Goal: Information Seeking & Learning: Understand process/instructions

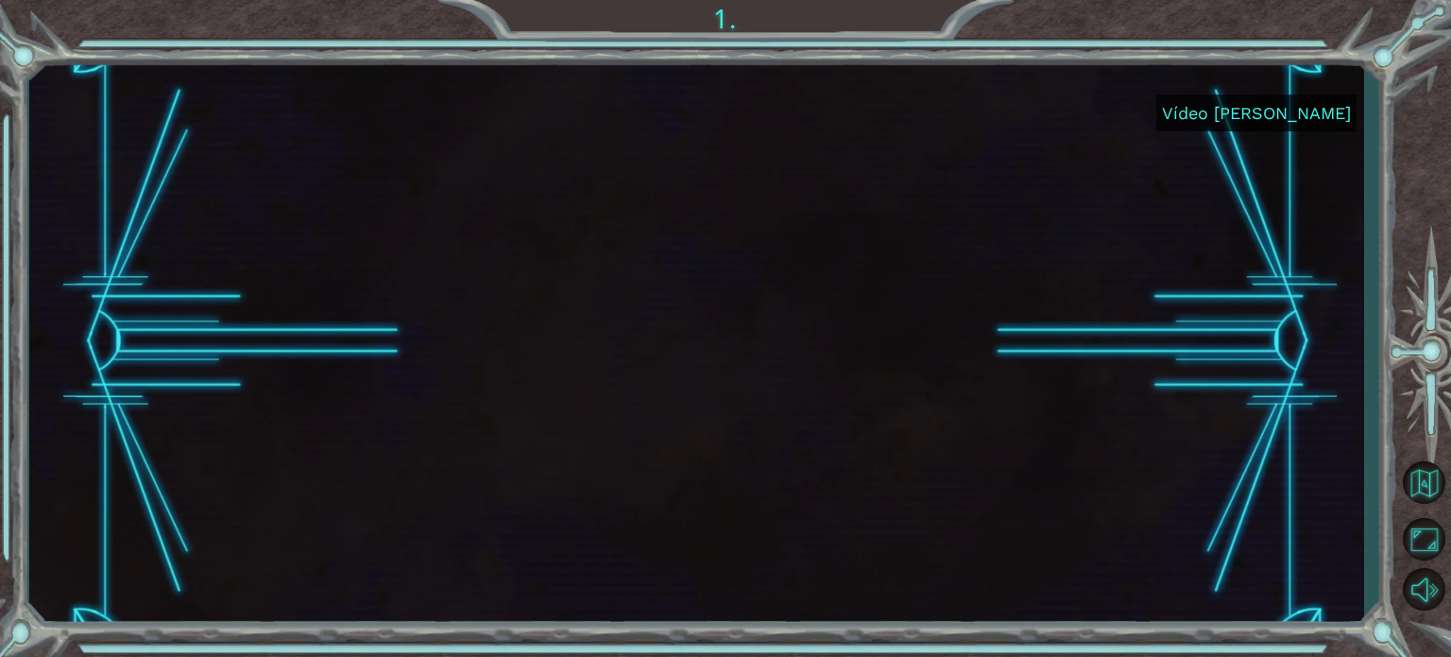
click at [1313, 105] on font "Vídeo [PERSON_NAME]" at bounding box center [1256, 113] width 189 height 20
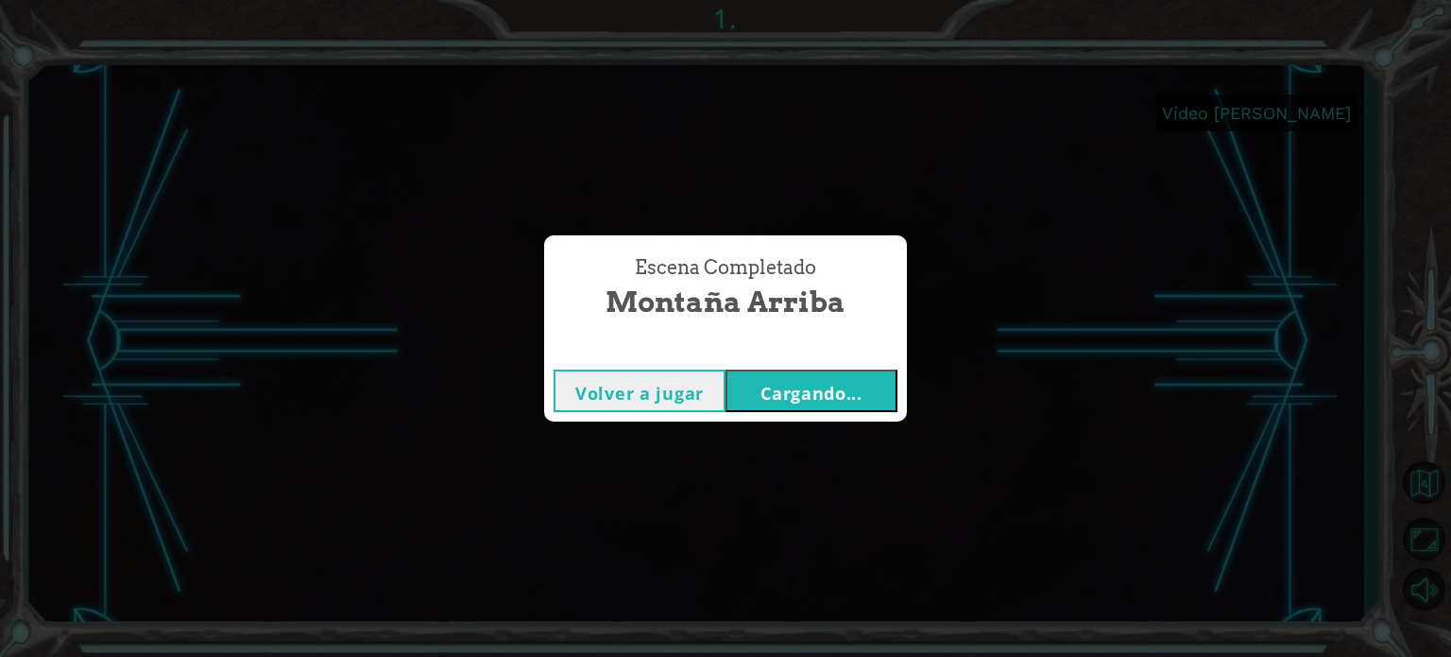
click at [653, 468] on div "Escena Completado Montaña arriba Volver a jugar Cargando..." at bounding box center [725, 328] width 1451 height 657
click at [768, 30] on div "Escena Completado Montaña arriba Volver a jugar Cargando..." at bounding box center [725, 328] width 1451 height 657
click at [684, 396] on font "Volver a jugar" at bounding box center [639, 393] width 128 height 23
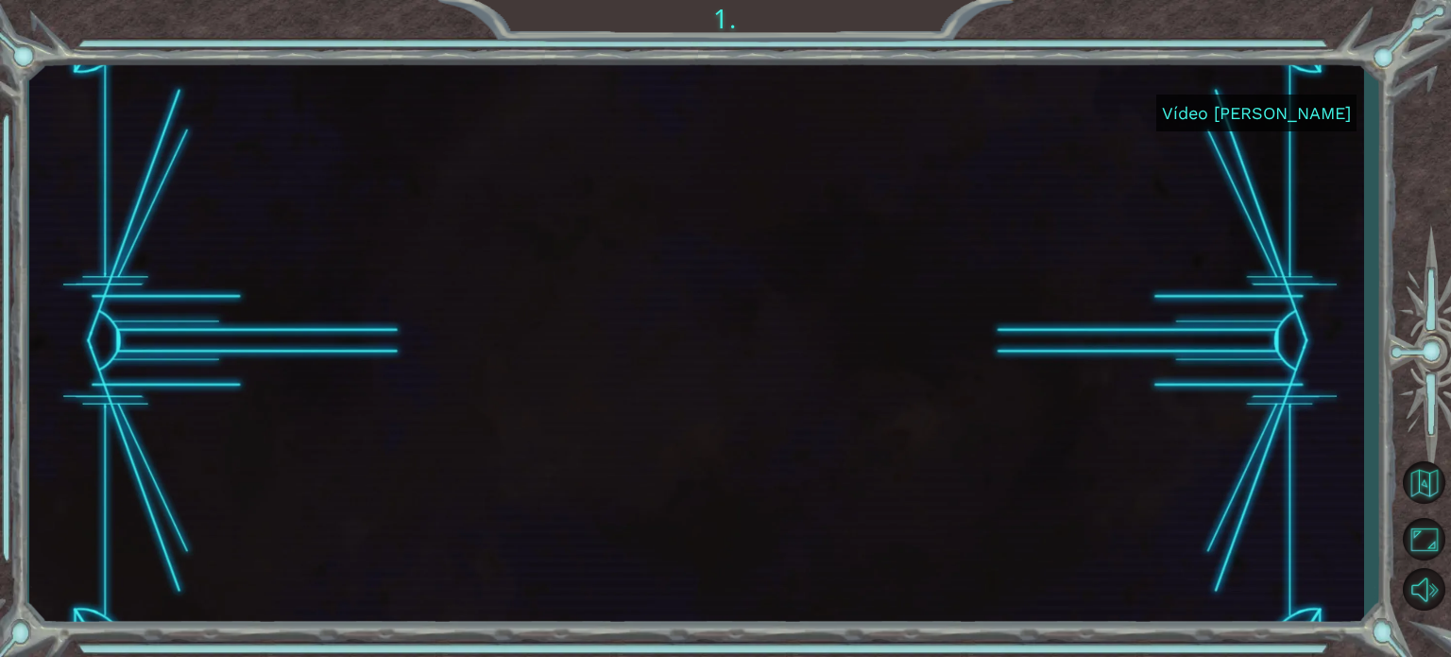
click at [916, 25] on div "Vídeo [PERSON_NAME] 1." at bounding box center [725, 328] width 1451 height 657
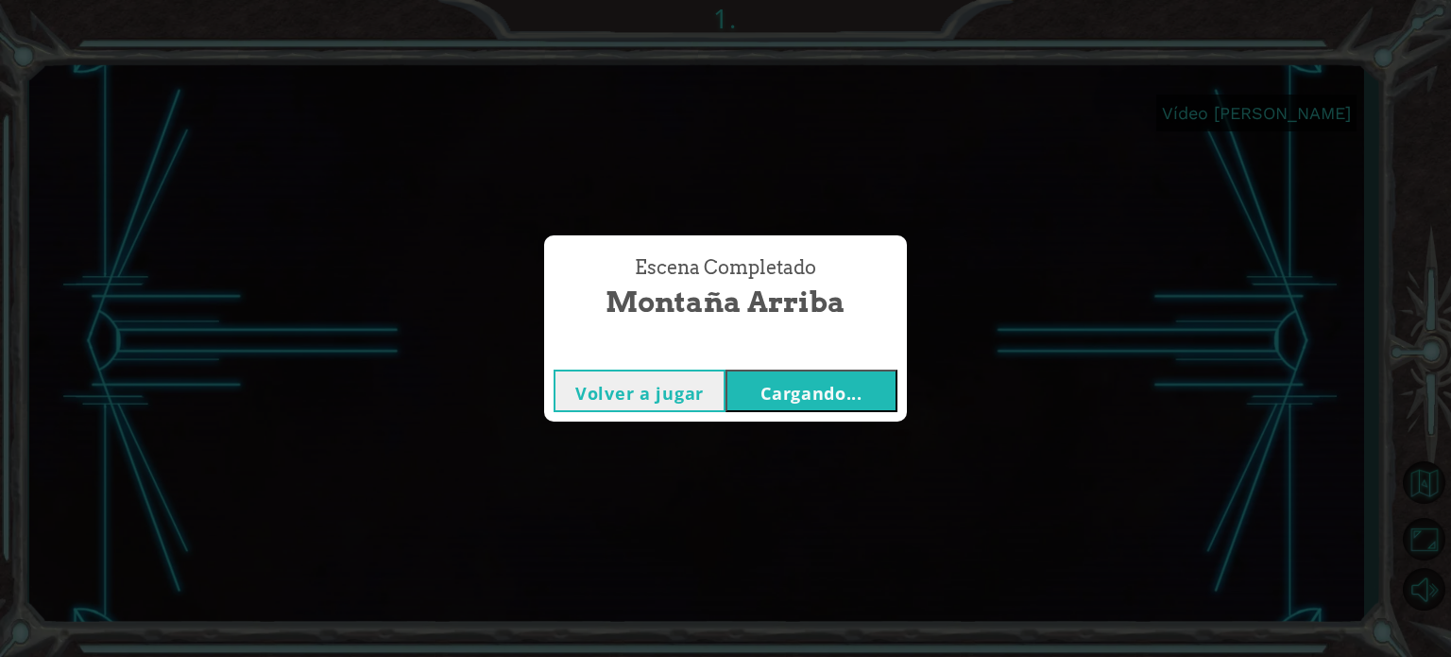
click at [822, 393] on font "Cargando..." at bounding box center [812, 393] width 102 height 23
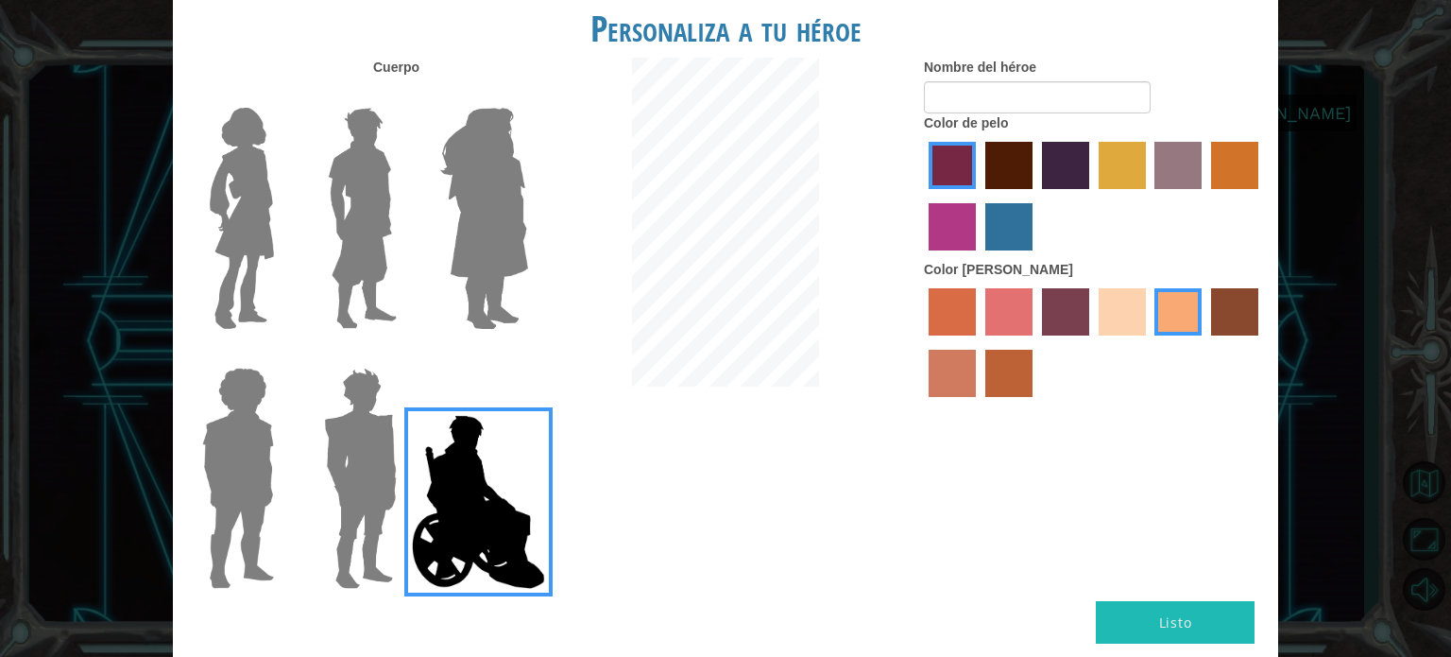
click at [454, 484] on img at bounding box center [478, 501] width 148 height 189
click at [527, 355] on input "Héroe Jamie" at bounding box center [527, 355] width 0 height 0
click at [358, 472] on img at bounding box center [361, 478] width 88 height 236
click at [404, 355] on input "Granate héroe" at bounding box center [404, 355] width 0 height 0
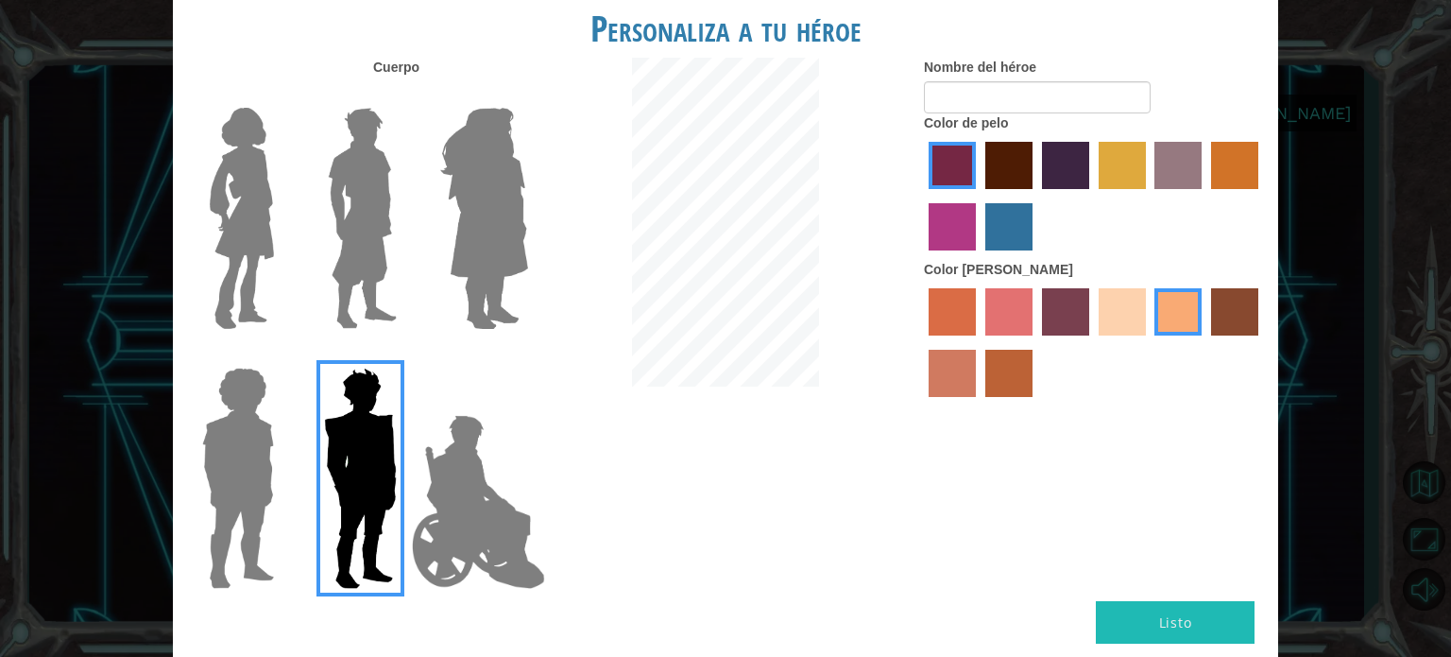
click at [998, 169] on label "color de pelo granate" at bounding box center [1008, 165] width 47 height 47
click at [979, 196] on input "color de pelo granate" at bounding box center [979, 196] width 0 height 0
click at [1133, 634] on button "Listo" at bounding box center [1175, 622] width 159 height 43
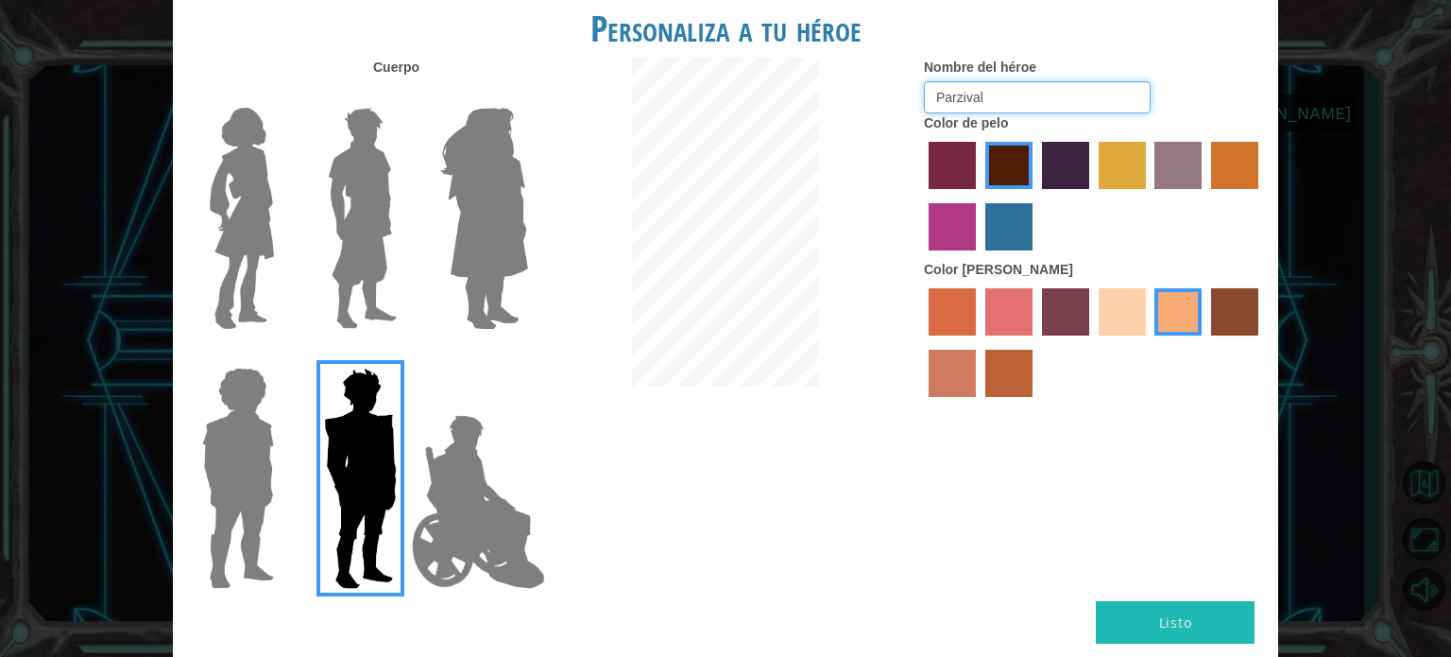
type input "Parzival"
click at [1181, 617] on font "Listo" at bounding box center [1175, 622] width 33 height 18
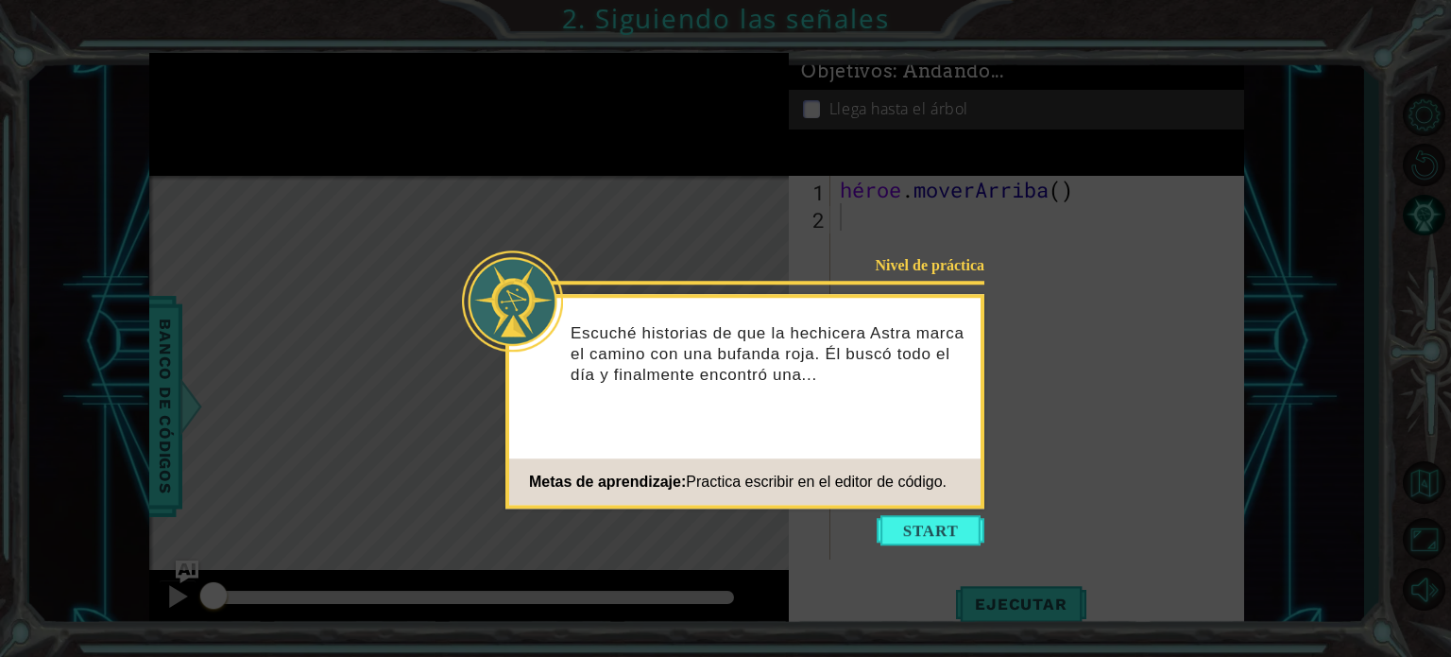
drag, startPoint x: 921, startPoint y: 527, endPoint x: 889, endPoint y: 542, distance: 35.5
click at [889, 542] on button "Comenzar" at bounding box center [931, 530] width 108 height 30
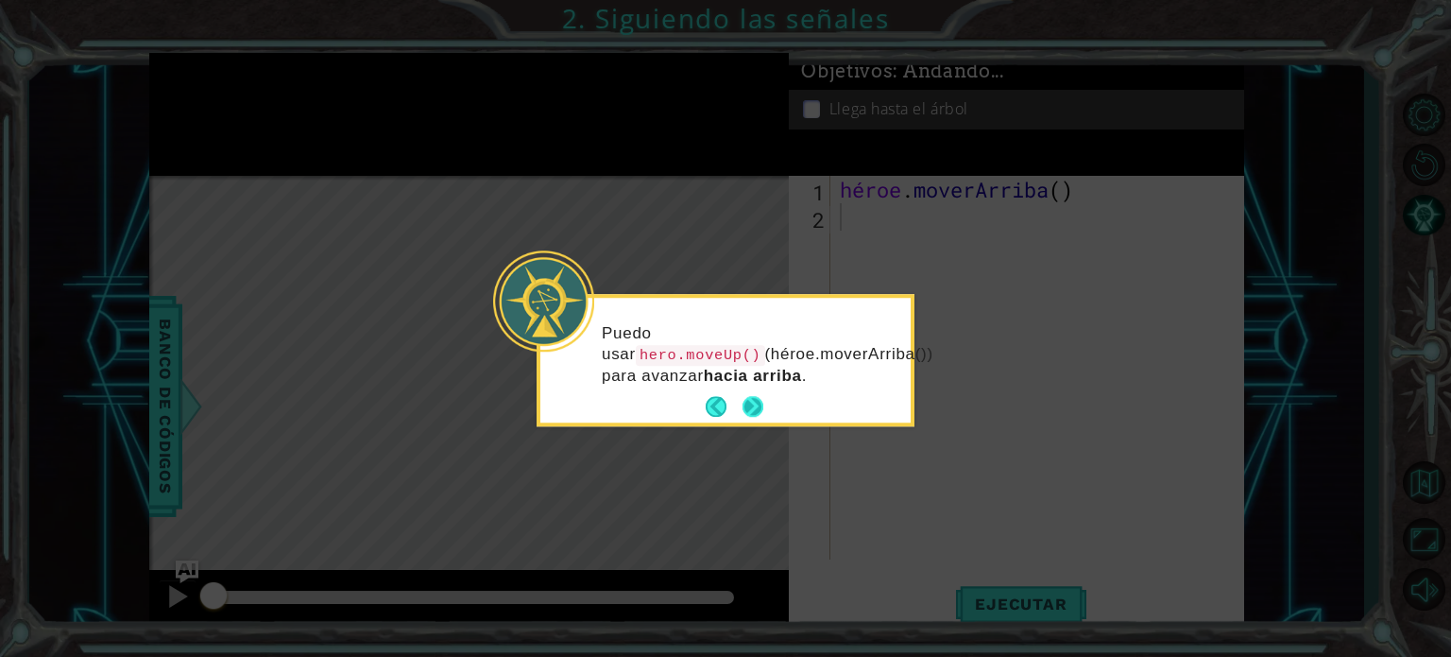
click at [749, 400] on button "Próximo" at bounding box center [753, 407] width 23 height 23
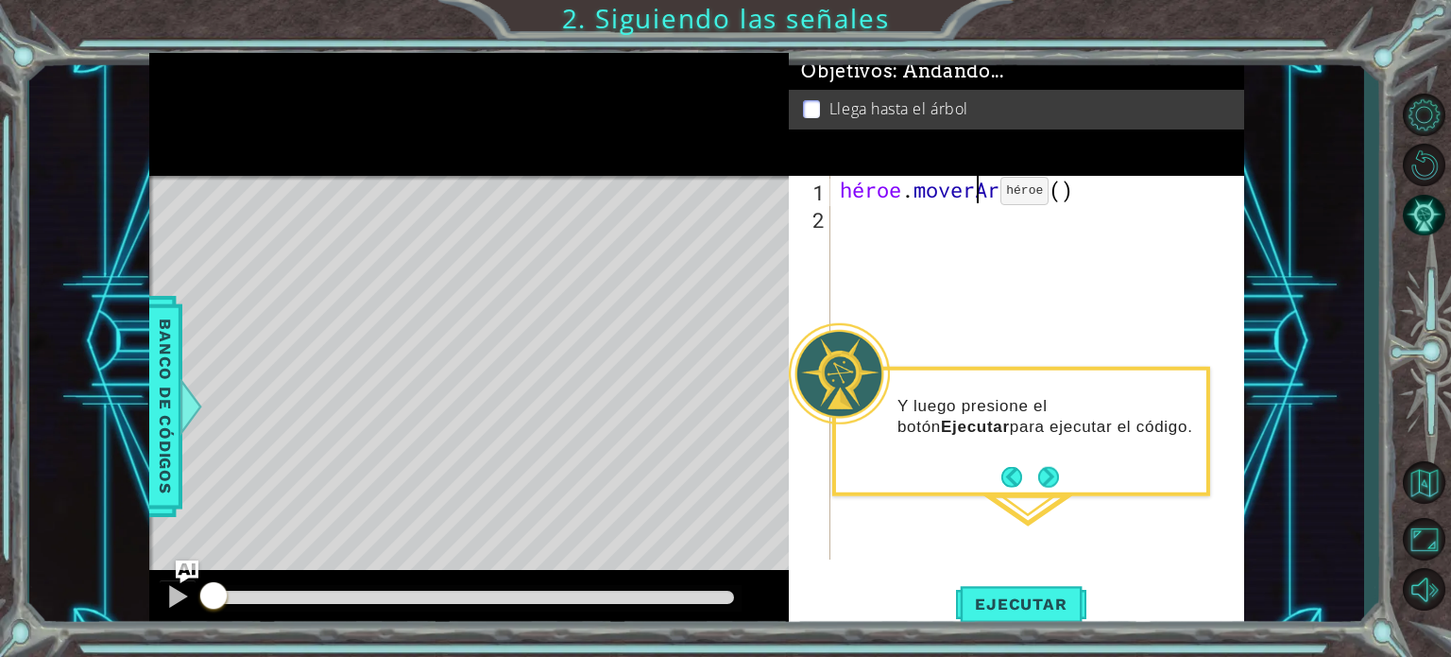
click at [972, 196] on div "héroe . [GEOGRAPHIC_DATA] ( )" at bounding box center [1042, 395] width 413 height 438
type textarea "hero.moveUp()"
click at [904, 304] on div "héroe . [GEOGRAPHIC_DATA] ( )" at bounding box center [1042, 395] width 413 height 438
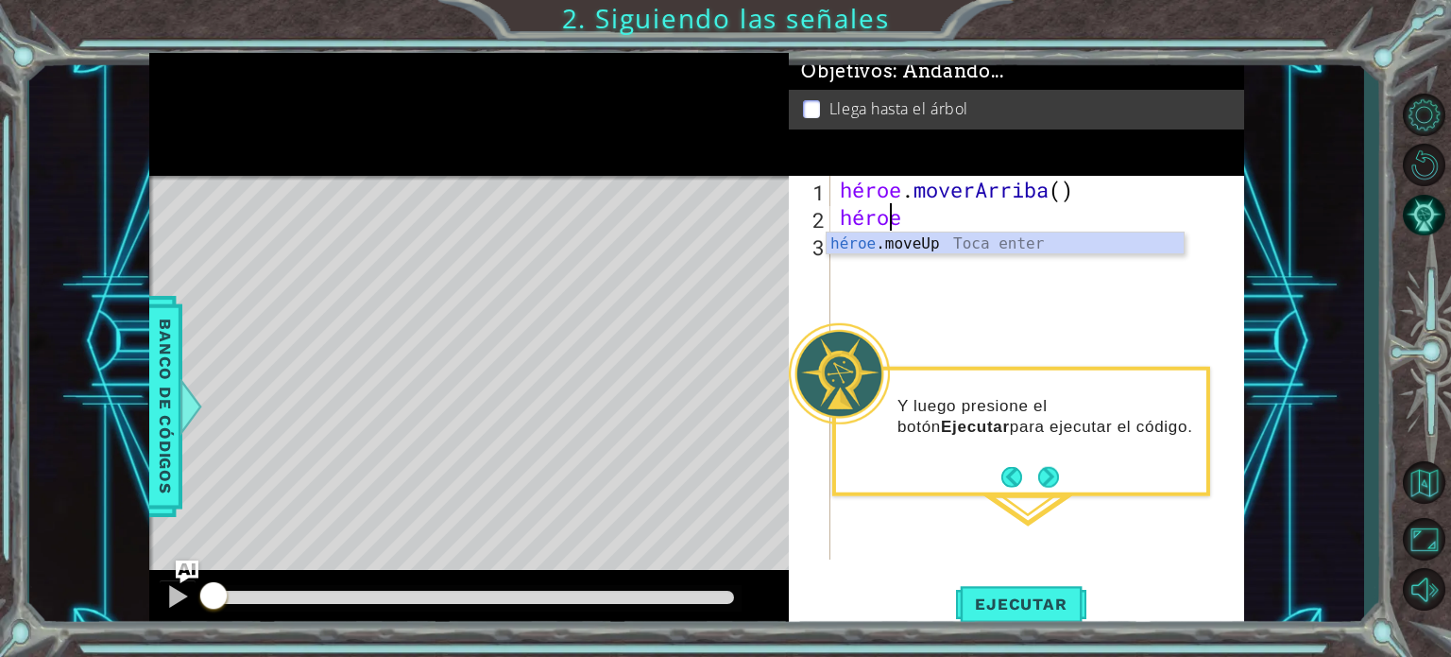
scroll to position [0, 1]
click at [971, 222] on div "héroe . [PERSON_NAME] ( ) héroe ." at bounding box center [1042, 395] width 413 height 438
click at [937, 223] on div "héroe . [PERSON_NAME] ( ) héroe ." at bounding box center [1042, 395] width 413 height 438
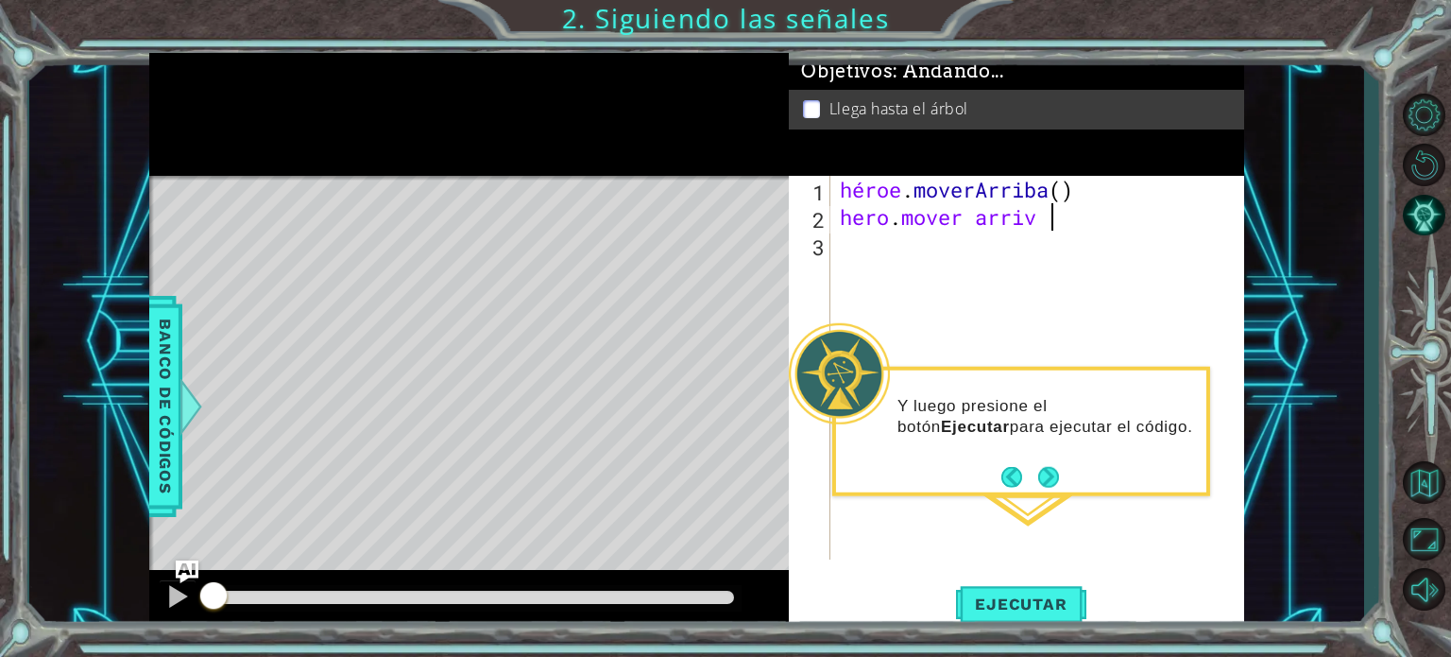
scroll to position [0, 9]
type textarea "hero. mover arriva"
click at [1025, 603] on font "Ejecutar" at bounding box center [1021, 603] width 92 height 19
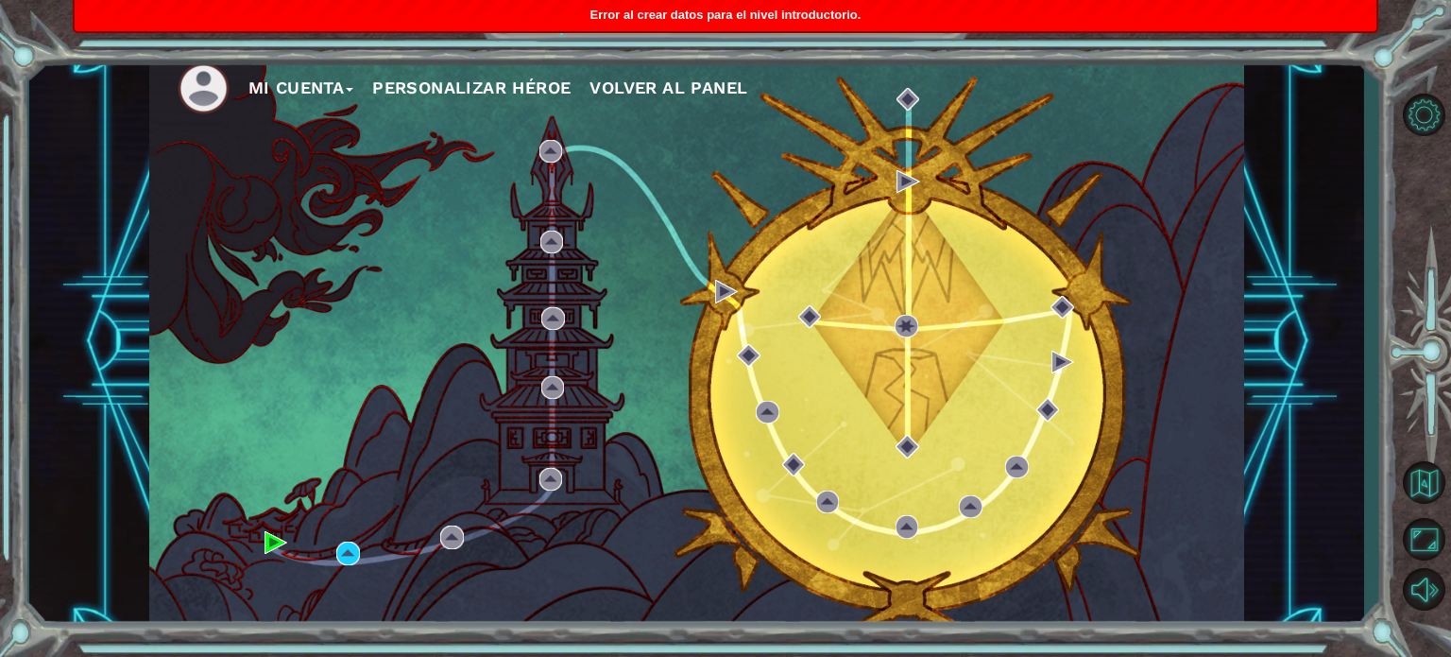
click at [363, 547] on div "Mi Cuenta Personalizar héroe Volver al panel" at bounding box center [696, 342] width 1095 height 578
click at [348, 547] on img at bounding box center [347, 552] width 23 height 23
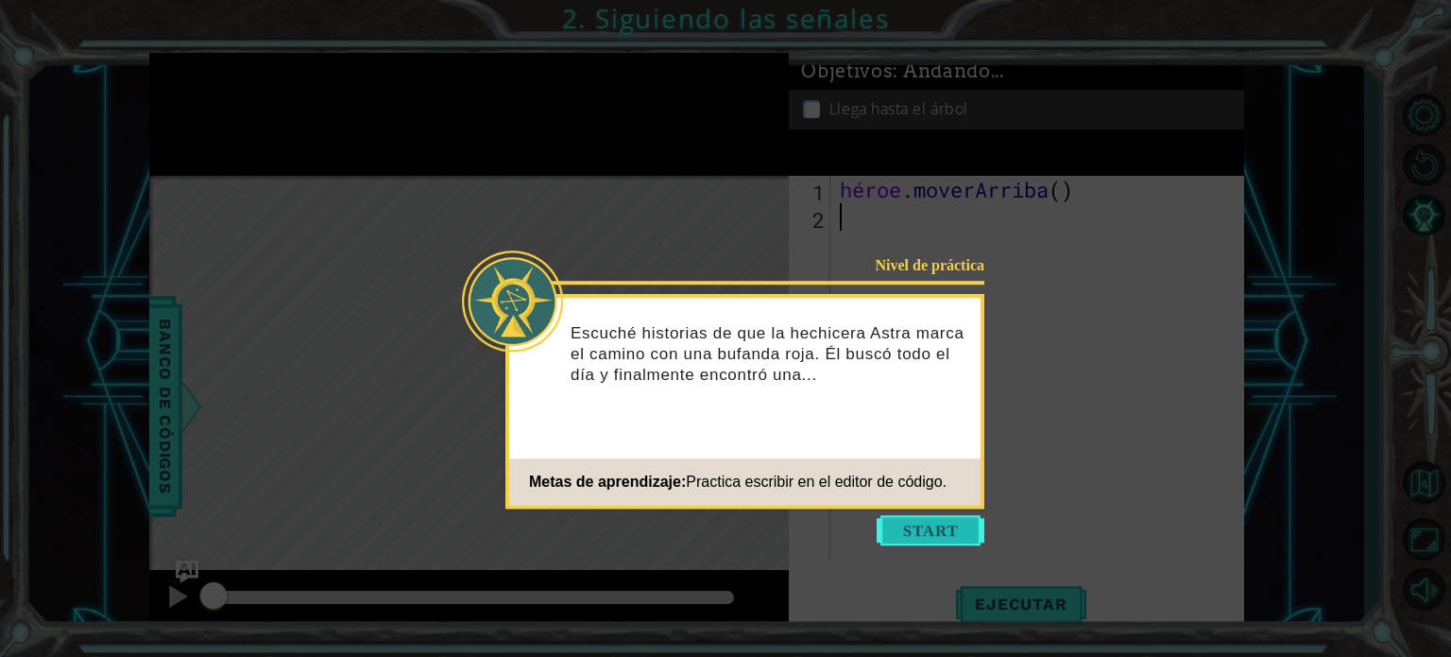
click at [884, 517] on button "Comenzar" at bounding box center [931, 530] width 108 height 30
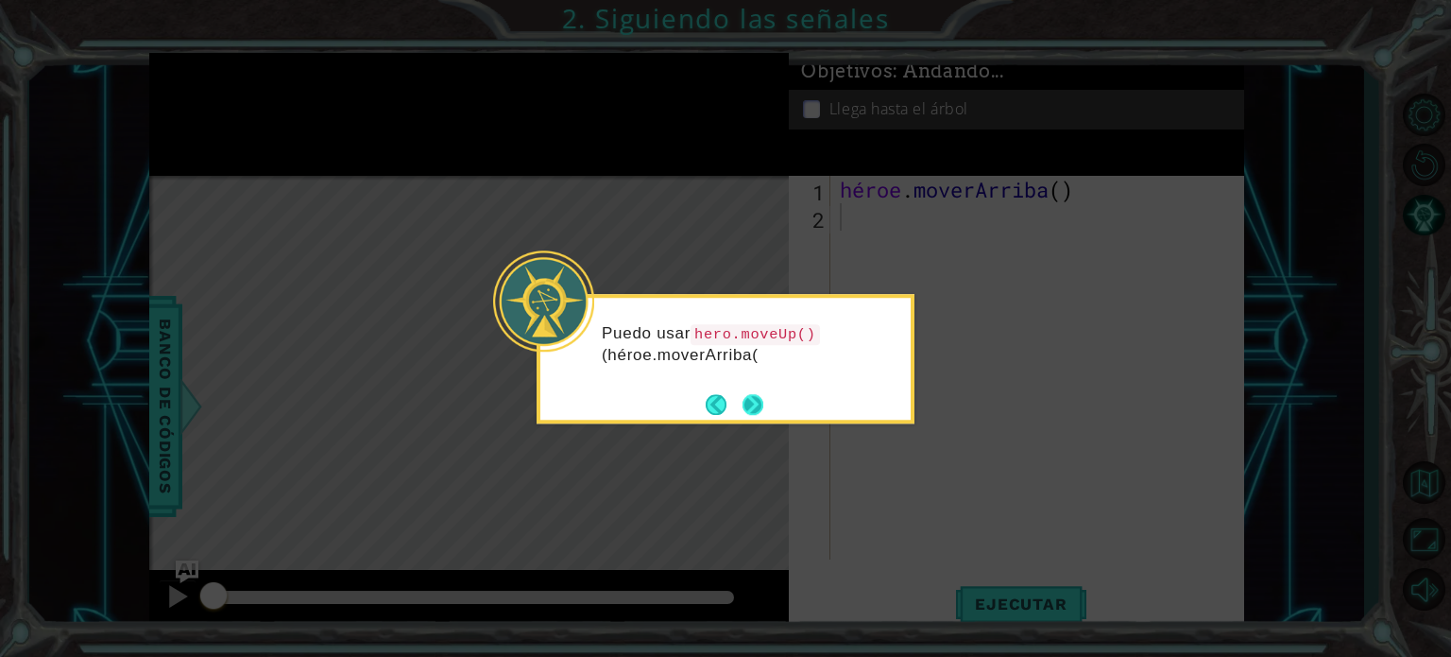
click at [760, 403] on button "Próximo" at bounding box center [753, 404] width 23 height 23
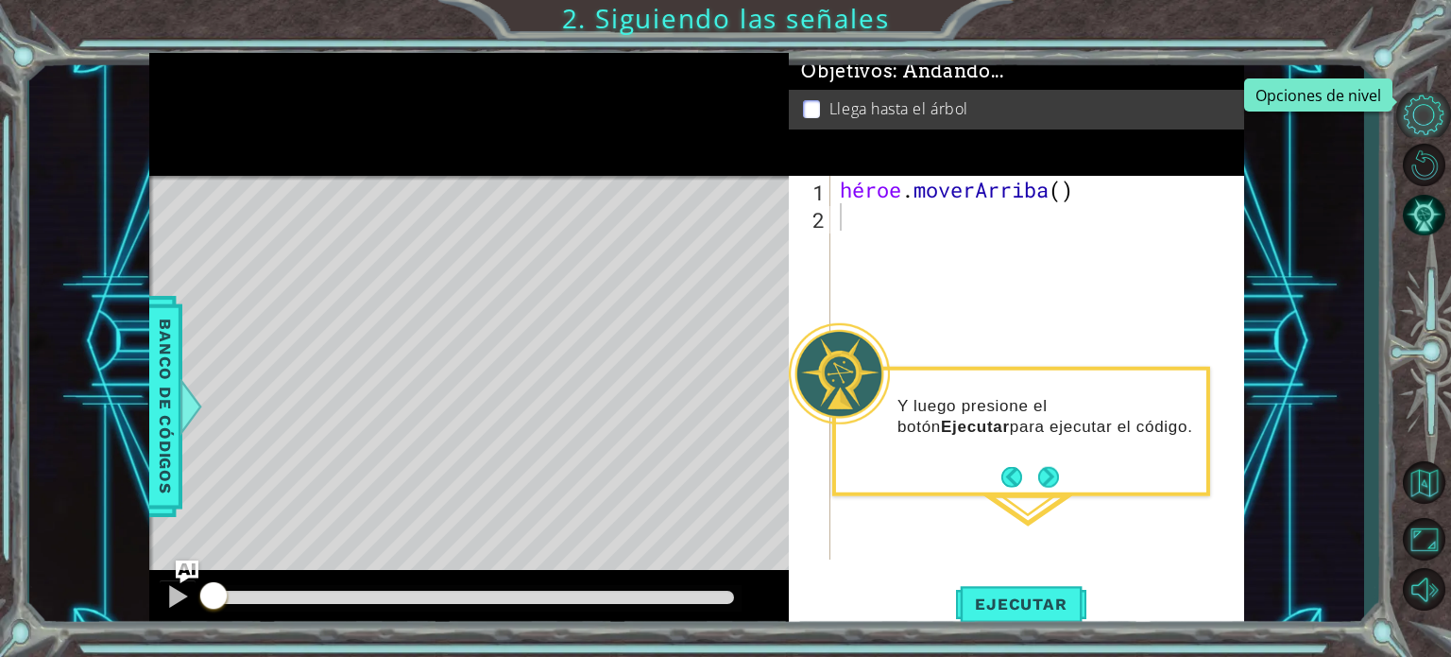
click at [1422, 113] on button "Opciones de nivel" at bounding box center [1423, 115] width 55 height 44
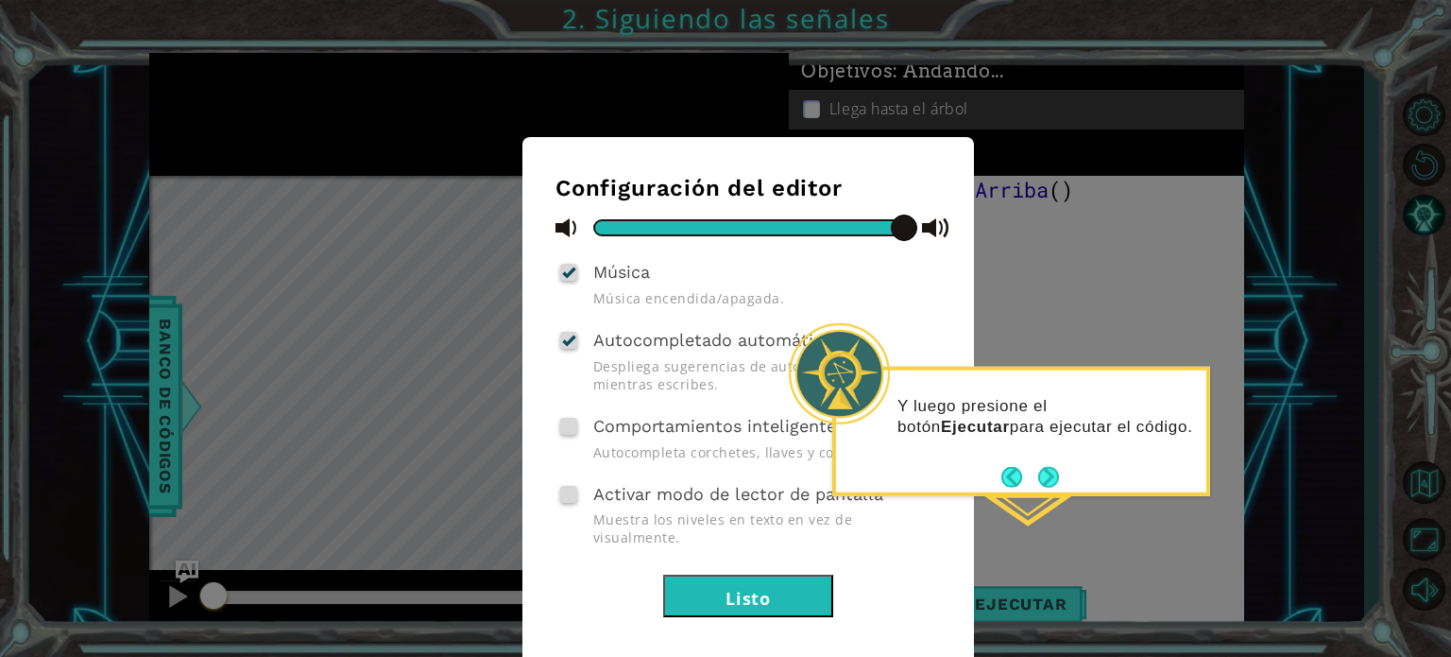
click at [722, 306] on div "Configuración del editor Música Música encendida/apagada. Autocompletado automá…" at bounding box center [748, 396] width 385 height 442
click at [569, 283] on div "Música Música encendida/apagada." at bounding box center [748, 282] width 385 height 49
click at [566, 275] on div at bounding box center [568, 272] width 13 height 15
click at [0, 0] on input "Música" at bounding box center [0, 0] width 0 height 0
